Goal: Task Accomplishment & Management: Manage account settings

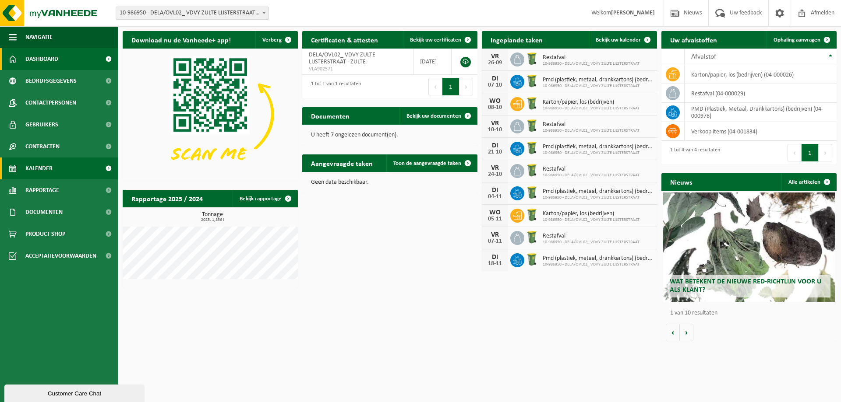
click at [52, 162] on span "Kalender" at bounding box center [38, 169] width 27 height 22
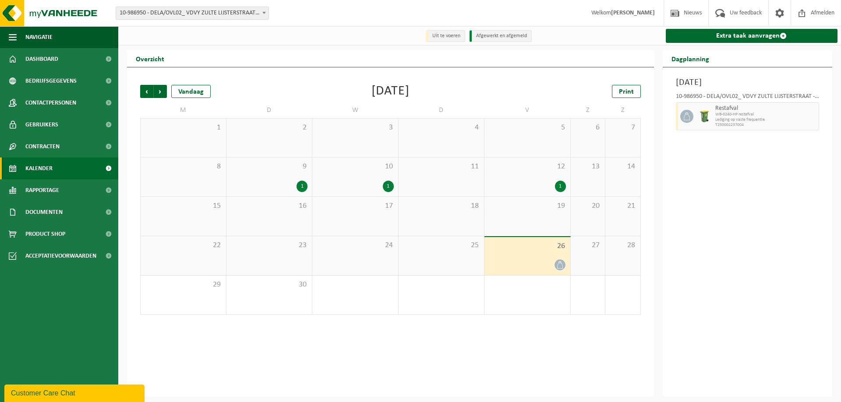
click at [294, 173] on div "9 1" at bounding box center [269, 177] width 86 height 39
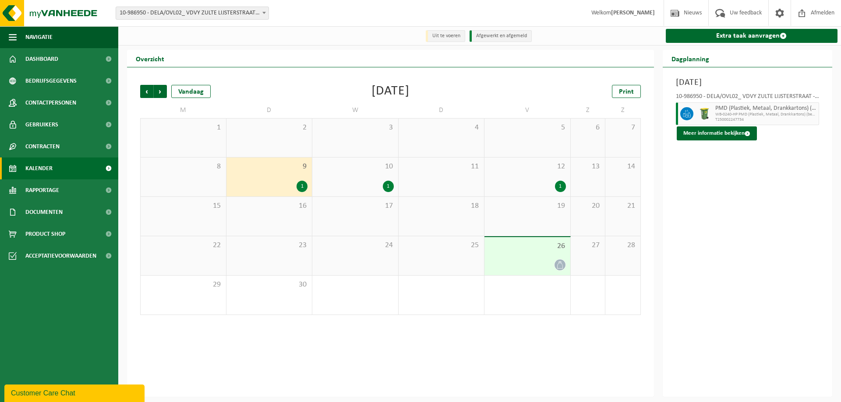
click at [355, 179] on div "10 1" at bounding box center [355, 177] width 86 height 39
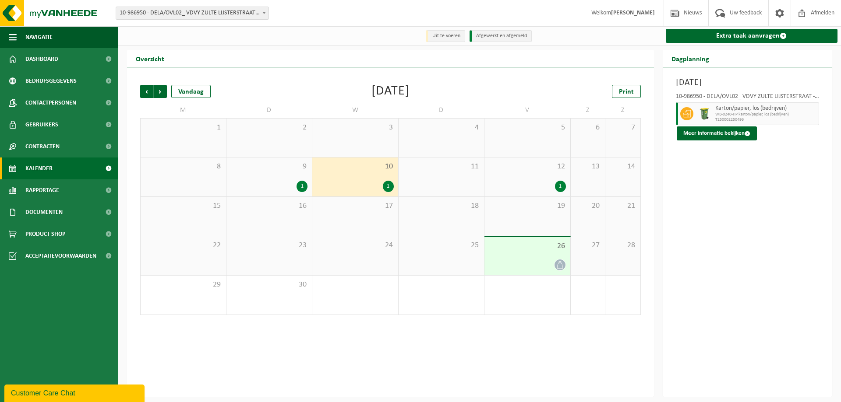
click at [511, 183] on div "1" at bounding box center [527, 186] width 77 height 11
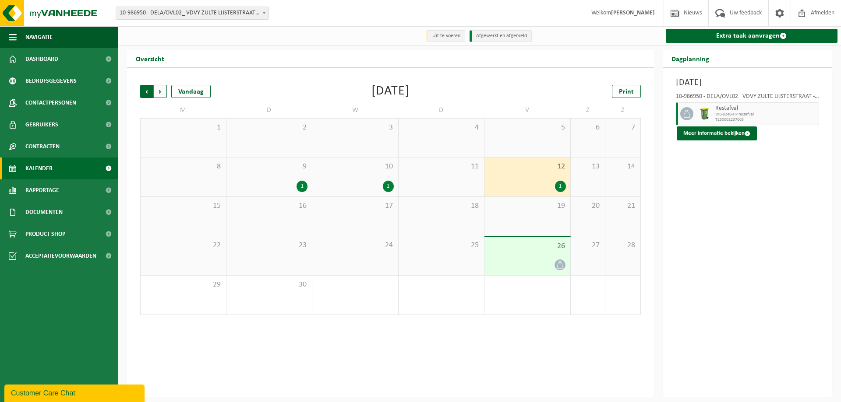
click at [164, 91] on span "Volgende" at bounding box center [160, 91] width 13 height 13
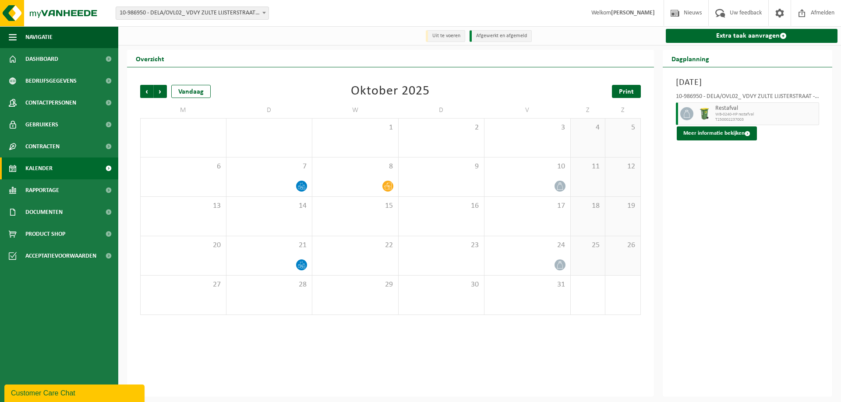
click at [637, 95] on link "Print" at bounding box center [626, 91] width 29 height 13
click at [309, 189] on div "7" at bounding box center [269, 177] width 86 height 39
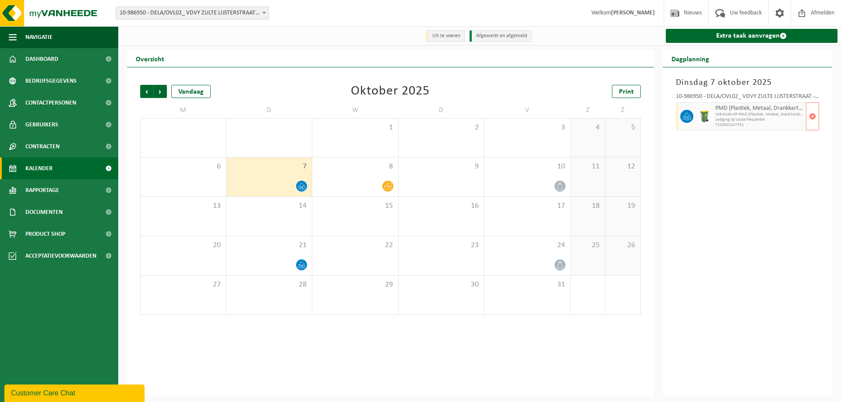
click at [749, 118] on span "Lediging op vaste frequentie" at bounding box center [759, 119] width 89 height 5
click at [817, 119] on button "button" at bounding box center [812, 116] width 13 height 28
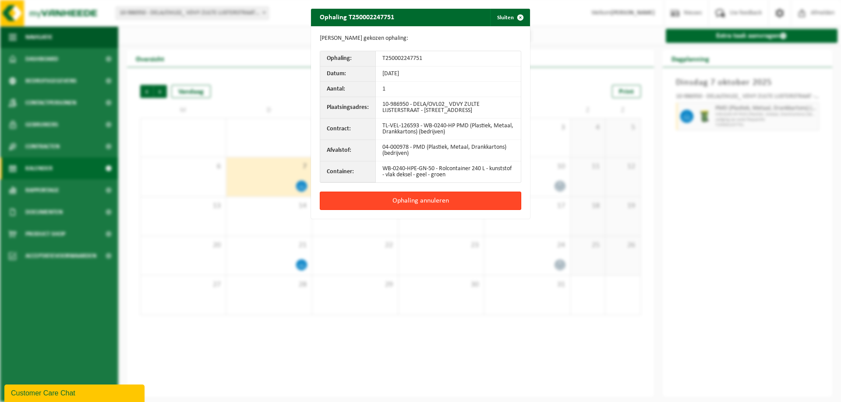
click at [420, 202] on button "Ophaling annuleren" at bounding box center [420, 201] width 201 height 18
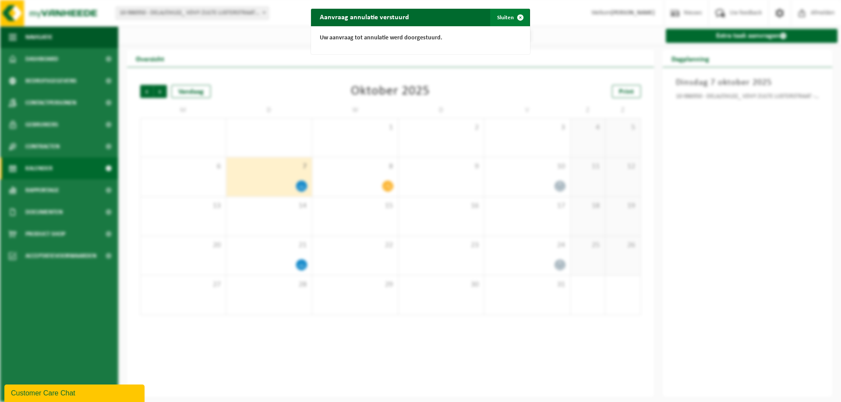
click at [504, 19] on button "Sluiten" at bounding box center [509, 18] width 39 height 18
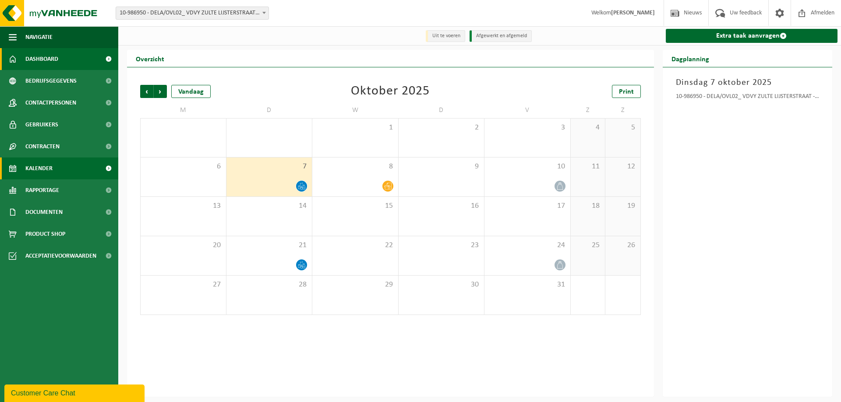
click at [46, 56] on span "Dashboard" at bounding box center [41, 59] width 33 height 22
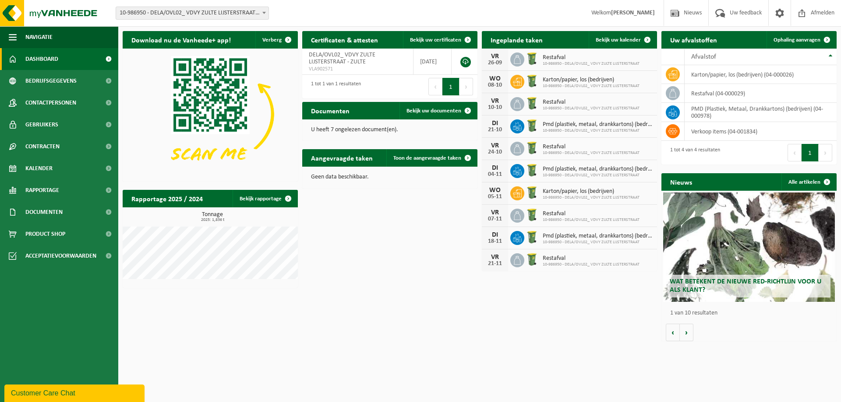
click at [566, 59] on span "Restafval" at bounding box center [591, 57] width 97 height 7
click at [570, 57] on span "Restafval" at bounding box center [591, 57] width 97 height 7
click at [507, 57] on div "VR 26-09" at bounding box center [495, 60] width 26 height 22
click at [495, 58] on div "VR" at bounding box center [495, 56] width 18 height 7
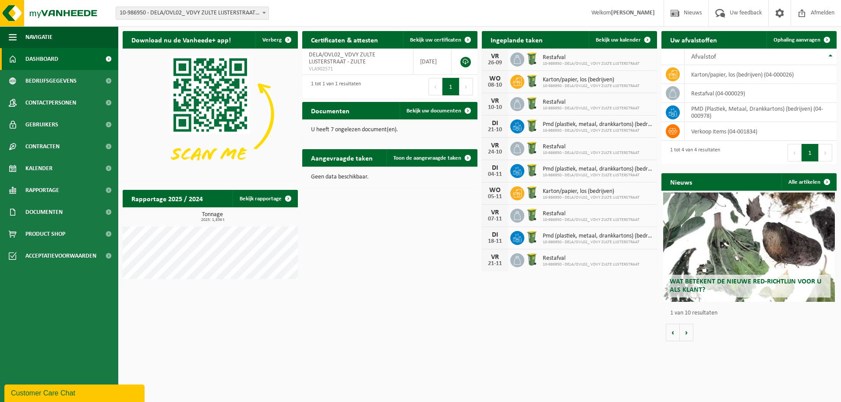
click at [48, 64] on span "Dashboard" at bounding box center [41, 59] width 33 height 22
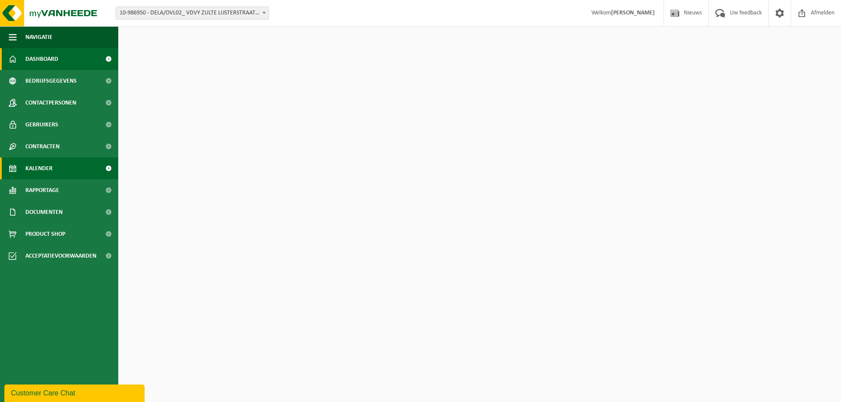
click at [42, 167] on span "Kalender" at bounding box center [38, 169] width 27 height 22
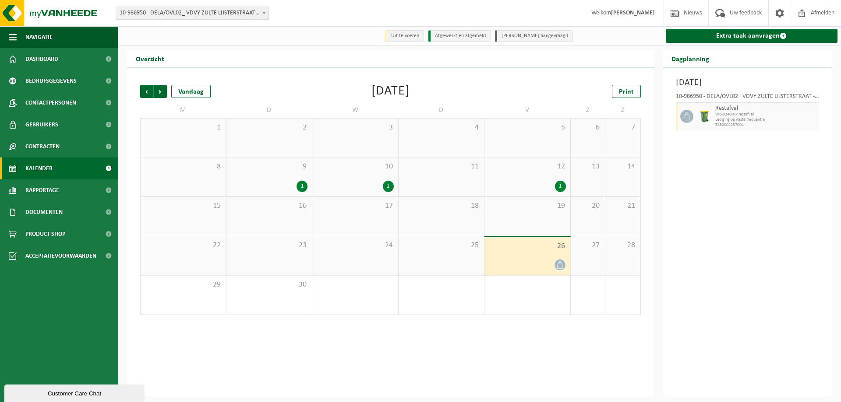
click at [543, 255] on div "26" at bounding box center [527, 256] width 86 height 38
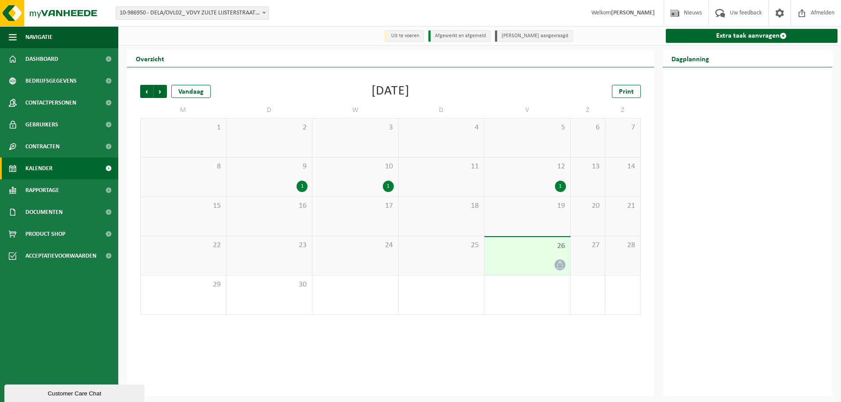
click at [546, 256] on div "26" at bounding box center [527, 256] width 86 height 38
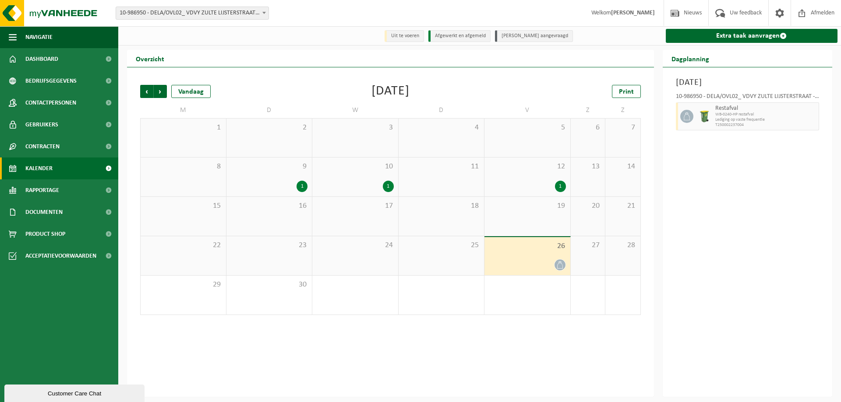
click at [724, 111] on span "Restafval" at bounding box center [766, 108] width 102 height 7
click at [681, 119] on span at bounding box center [686, 116] width 13 height 13
click at [825, 118] on div "[DATE] 10-986950 - DELA/OVL02_ VDVY ZULTE LIJSTERSTRAAT - ZULTE Restafval WB-02…" at bounding box center [747, 232] width 170 height 330
click at [824, 118] on div "[DATE] 10-986950 - DELA/OVL02_ VDVY ZULTE LIJSTERSTRAAT - ZULTE Restafval WB-02…" at bounding box center [747, 232] width 170 height 330
